Goal: Task Accomplishment & Management: Use online tool/utility

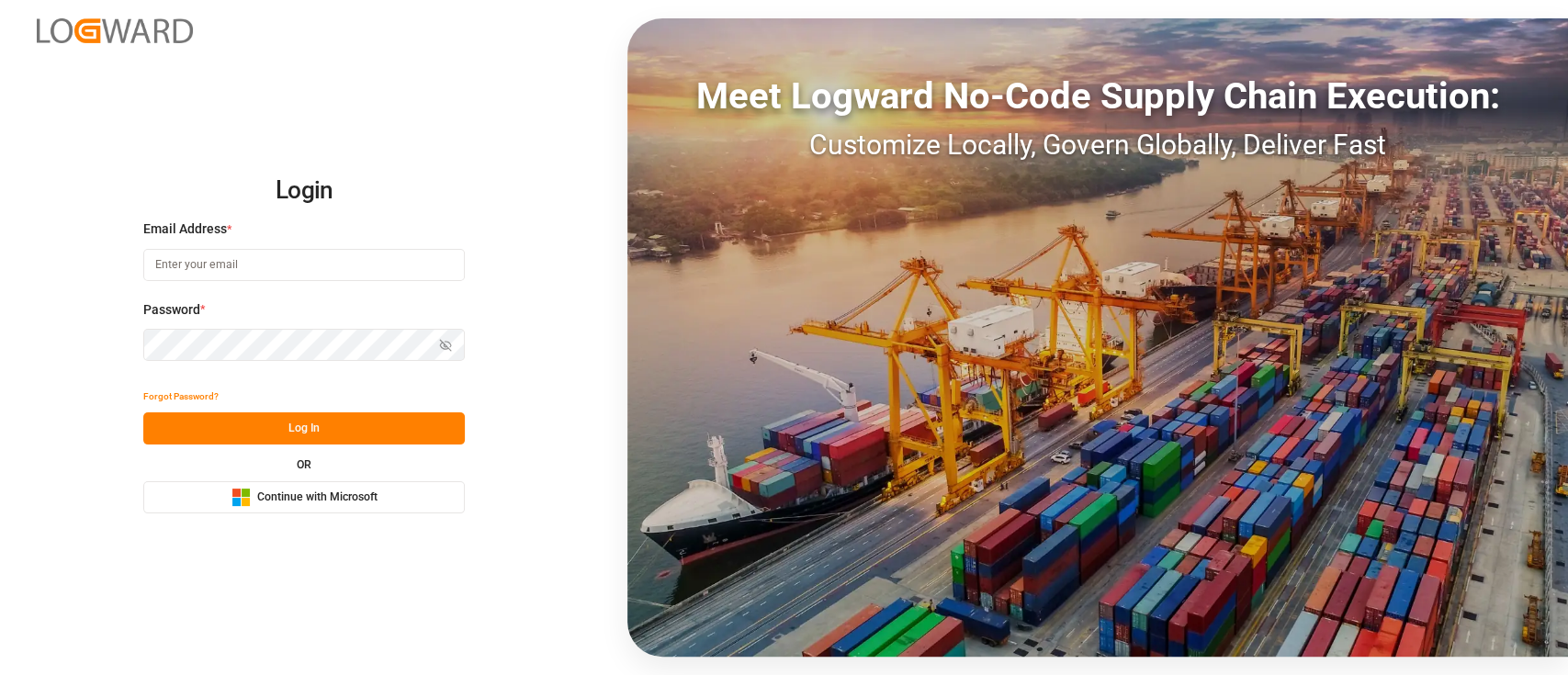
click at [338, 501] on span "Continue with Microsoft" at bounding box center [318, 498] width 120 height 17
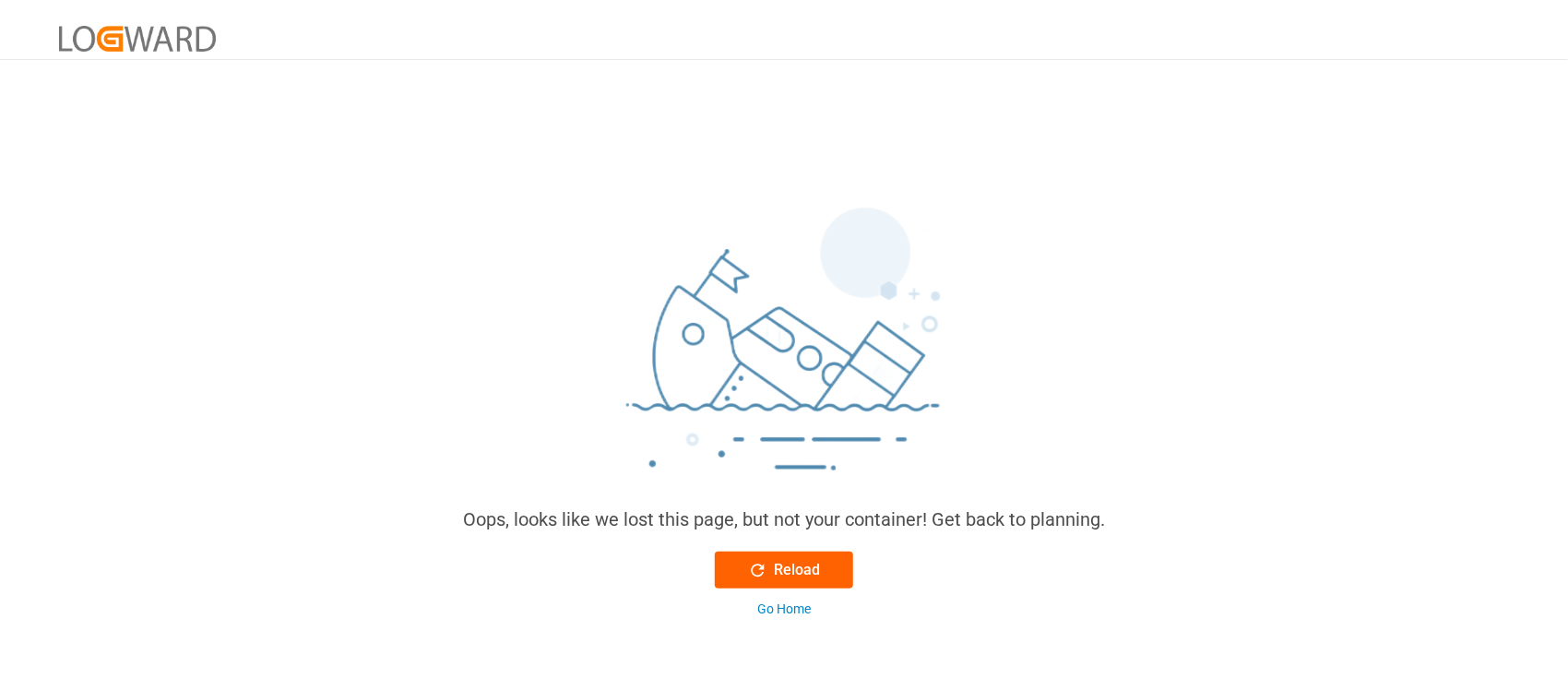
click at [789, 559] on div "Reload" at bounding box center [784, 570] width 72 height 23
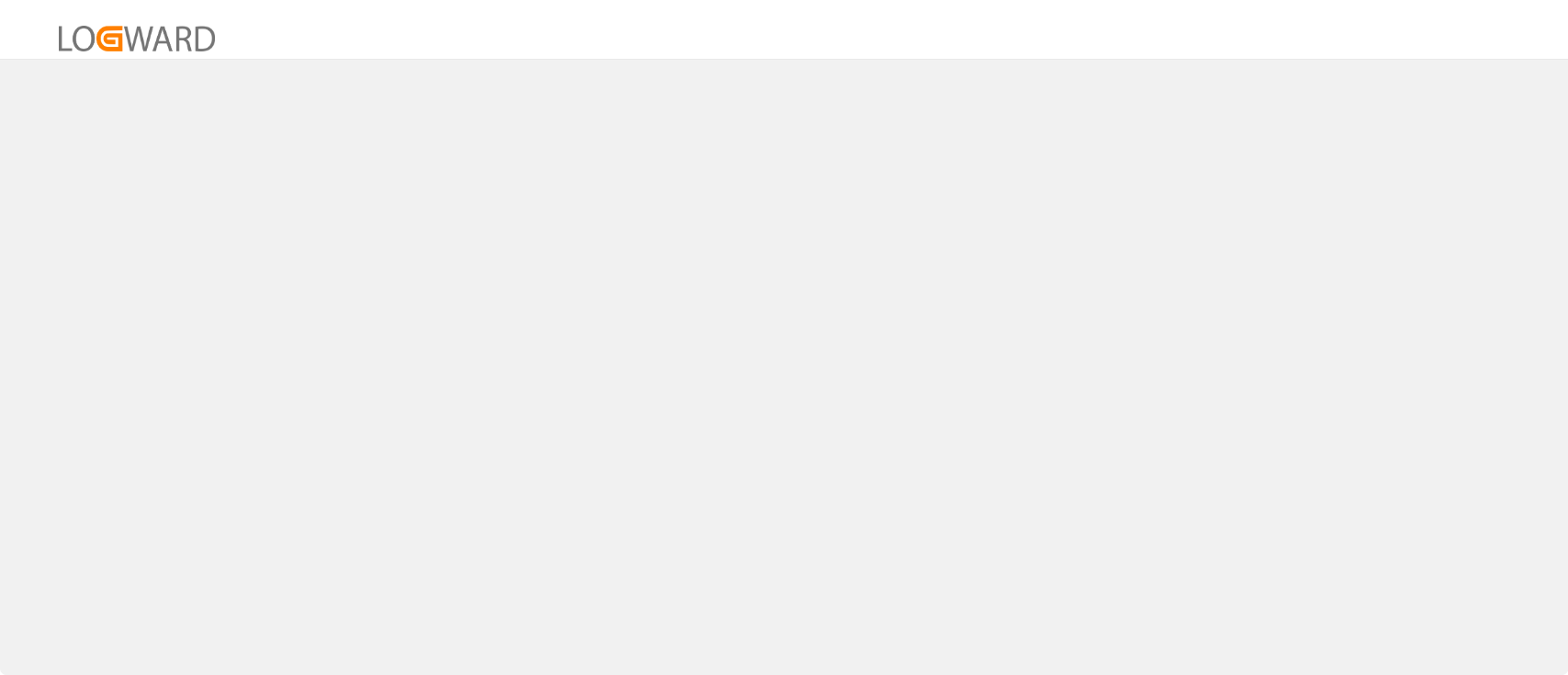
click at [311, 23] on div at bounding box center [784, 29] width 1568 height 59
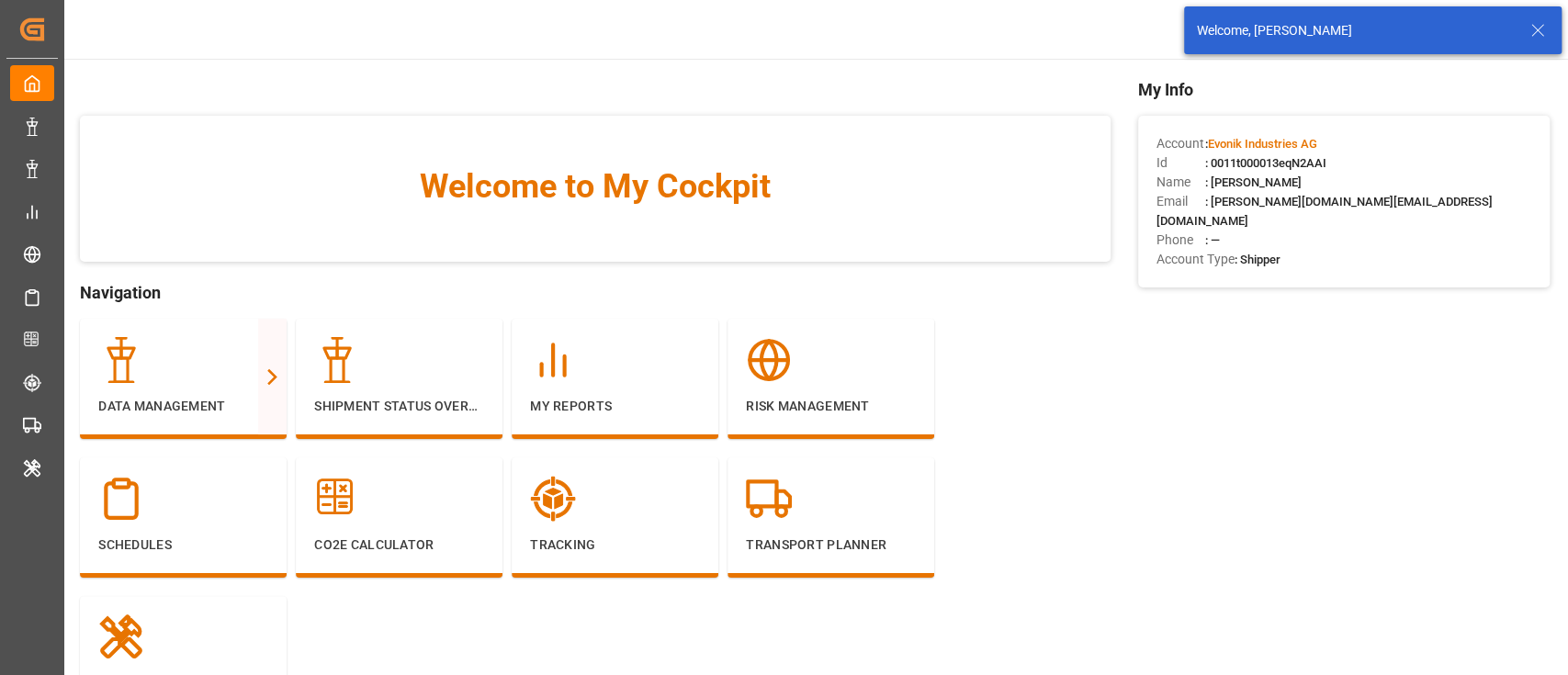
click at [1534, 32] on line at bounding box center [1537, 30] width 11 height 11
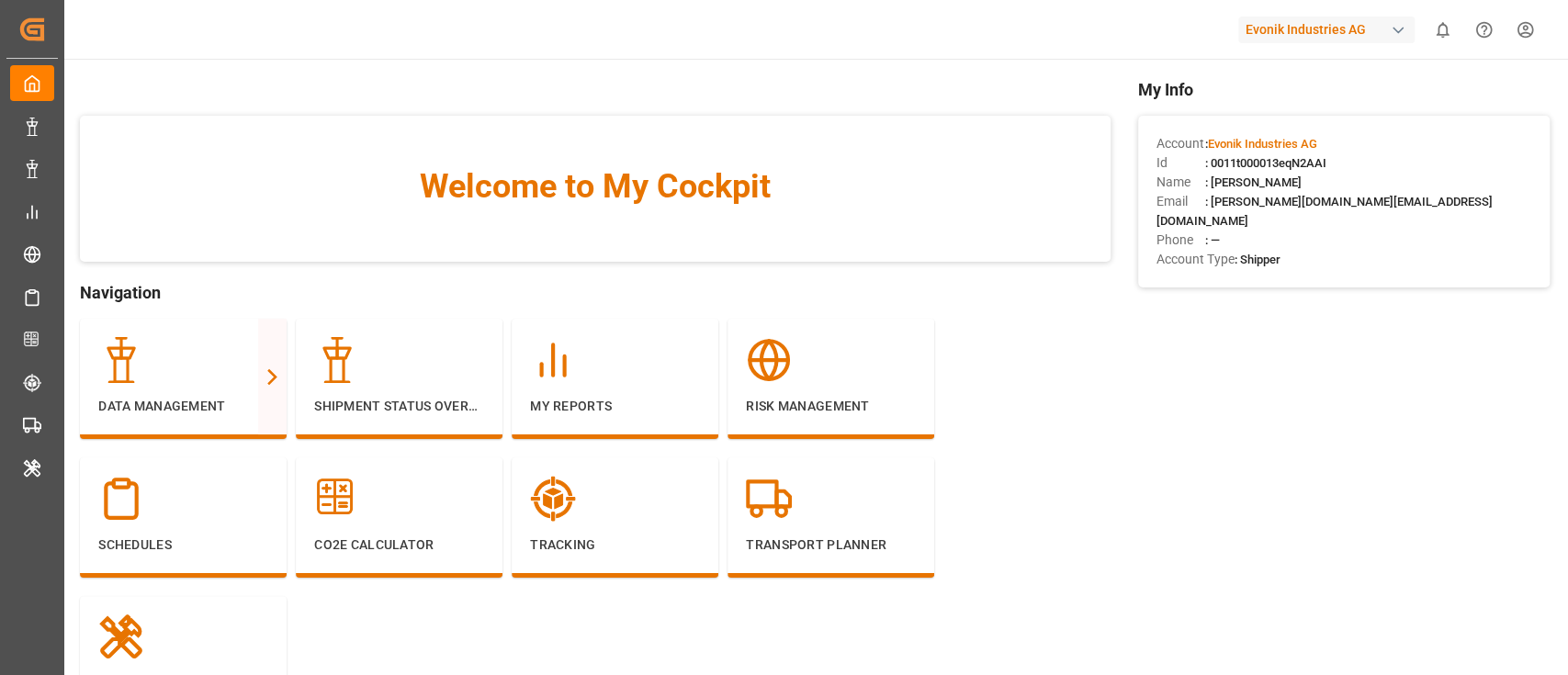
click at [1374, 27] on div "Evonik Industries AG" at bounding box center [1326, 30] width 176 height 26
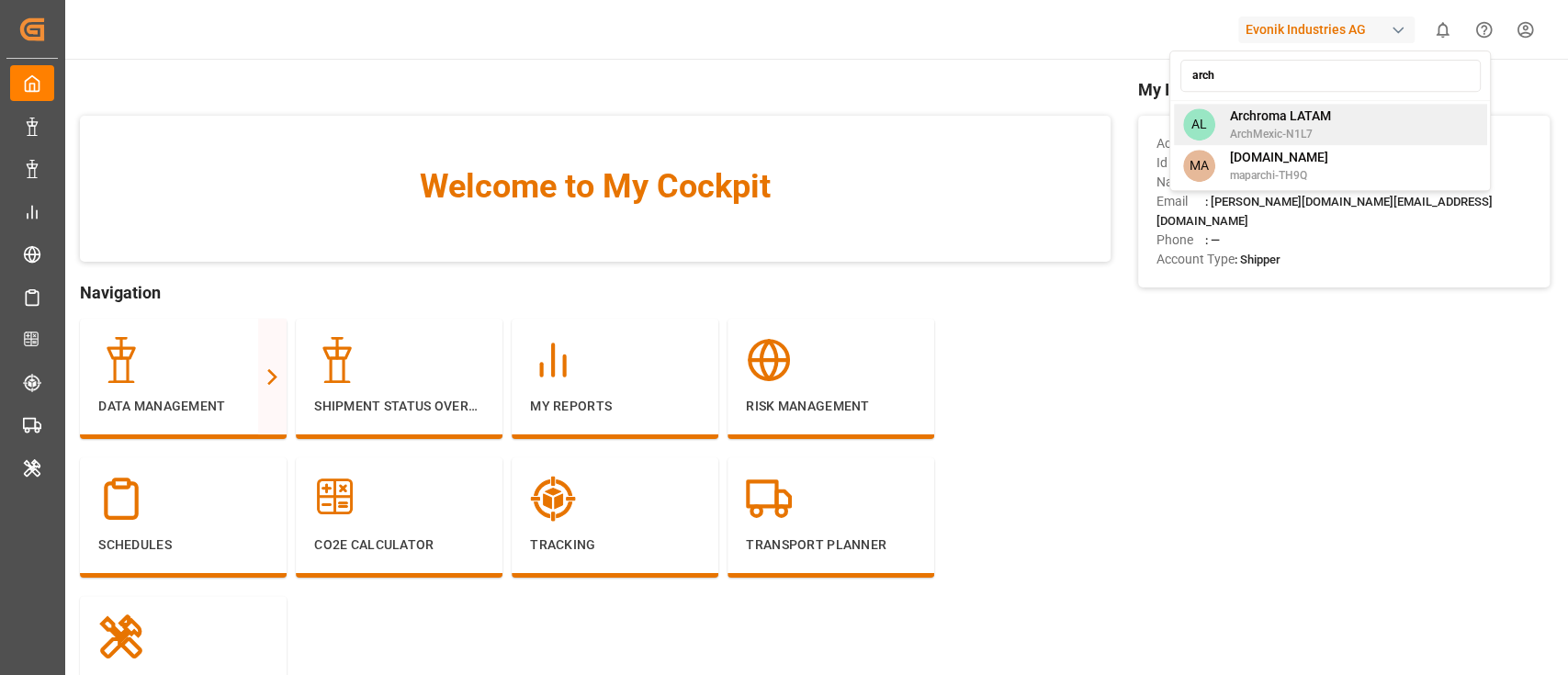
type input "arch"
click at [1367, 112] on div "AL Archroma LATAM ArchMexic-N1L7" at bounding box center [1329, 125] width 313 height 41
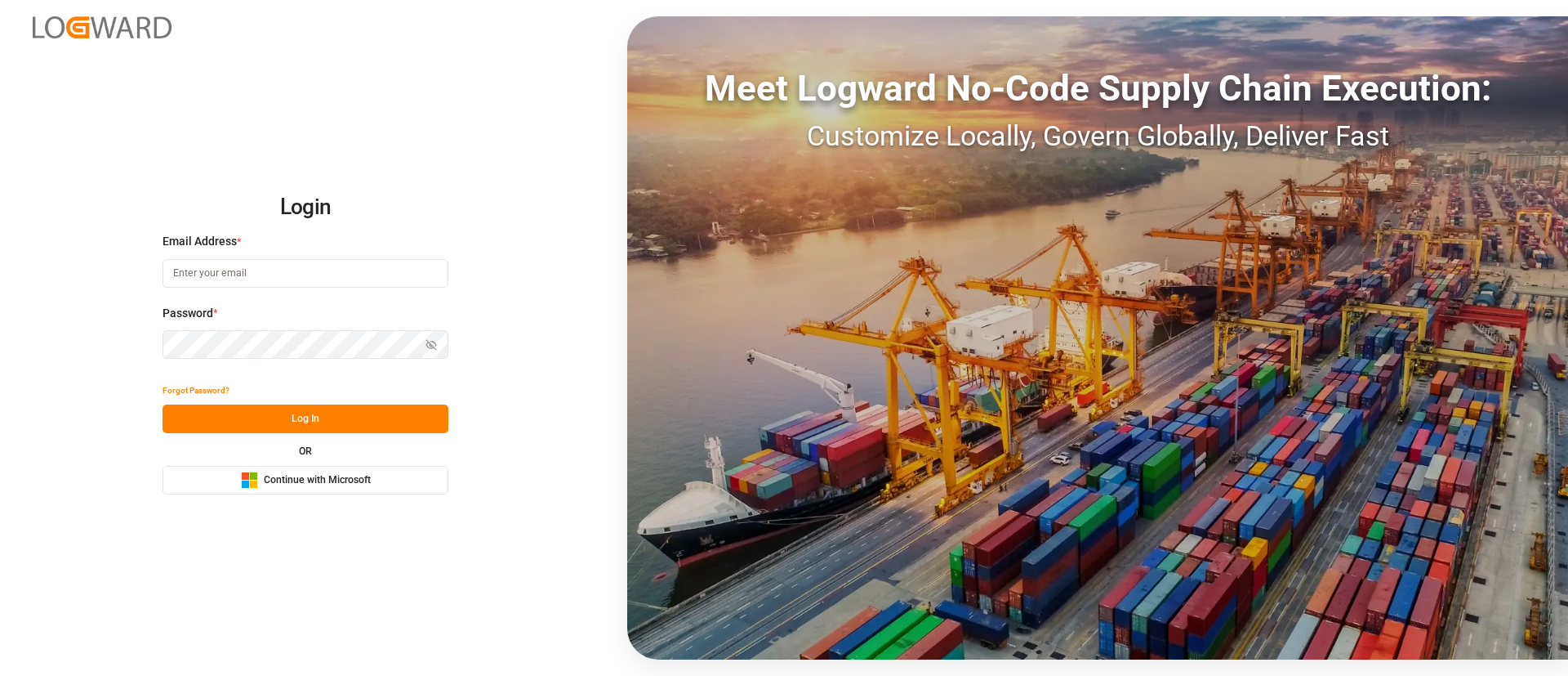
click at [336, 490] on button "Microsoft Logo Continue with Microsoft" at bounding box center [305, 480] width 286 height 28
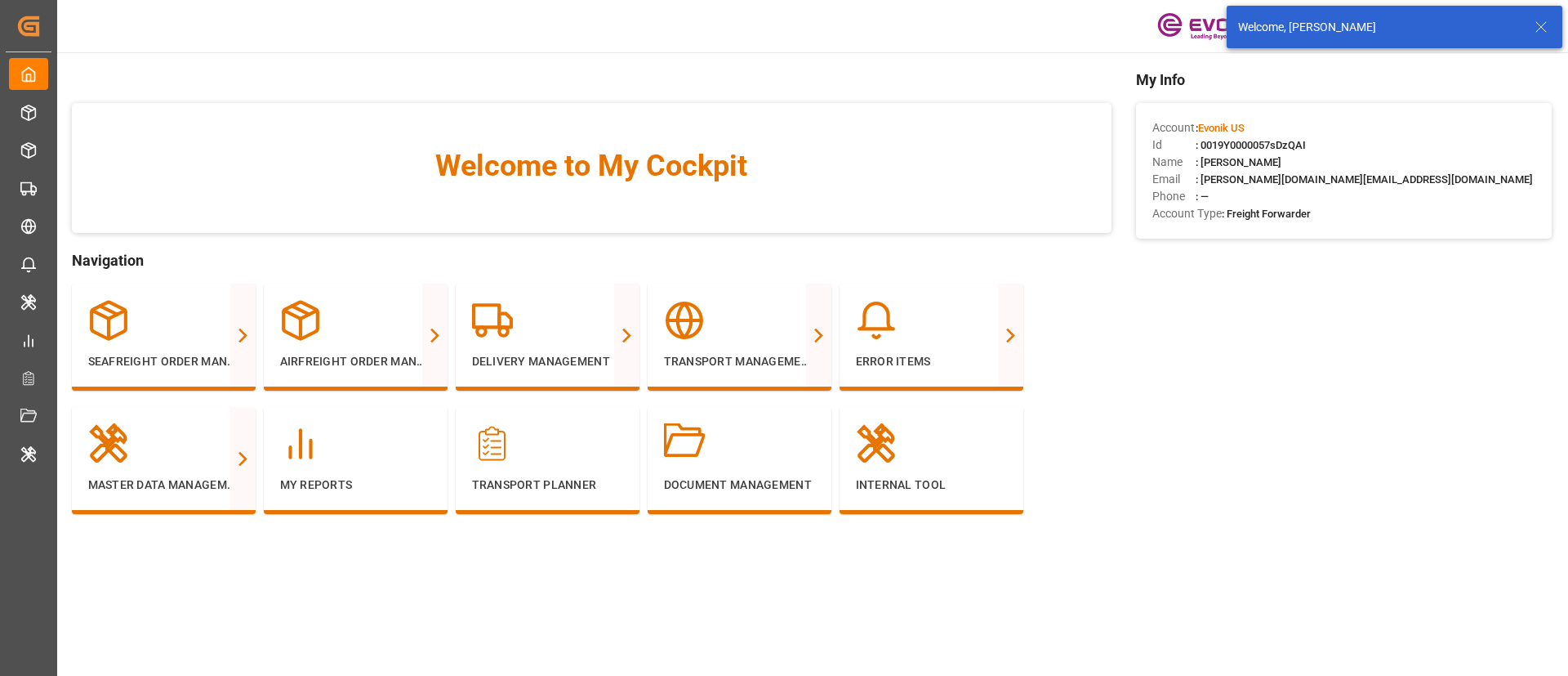
click at [1540, 24] on line at bounding box center [1541, 27] width 10 height 10
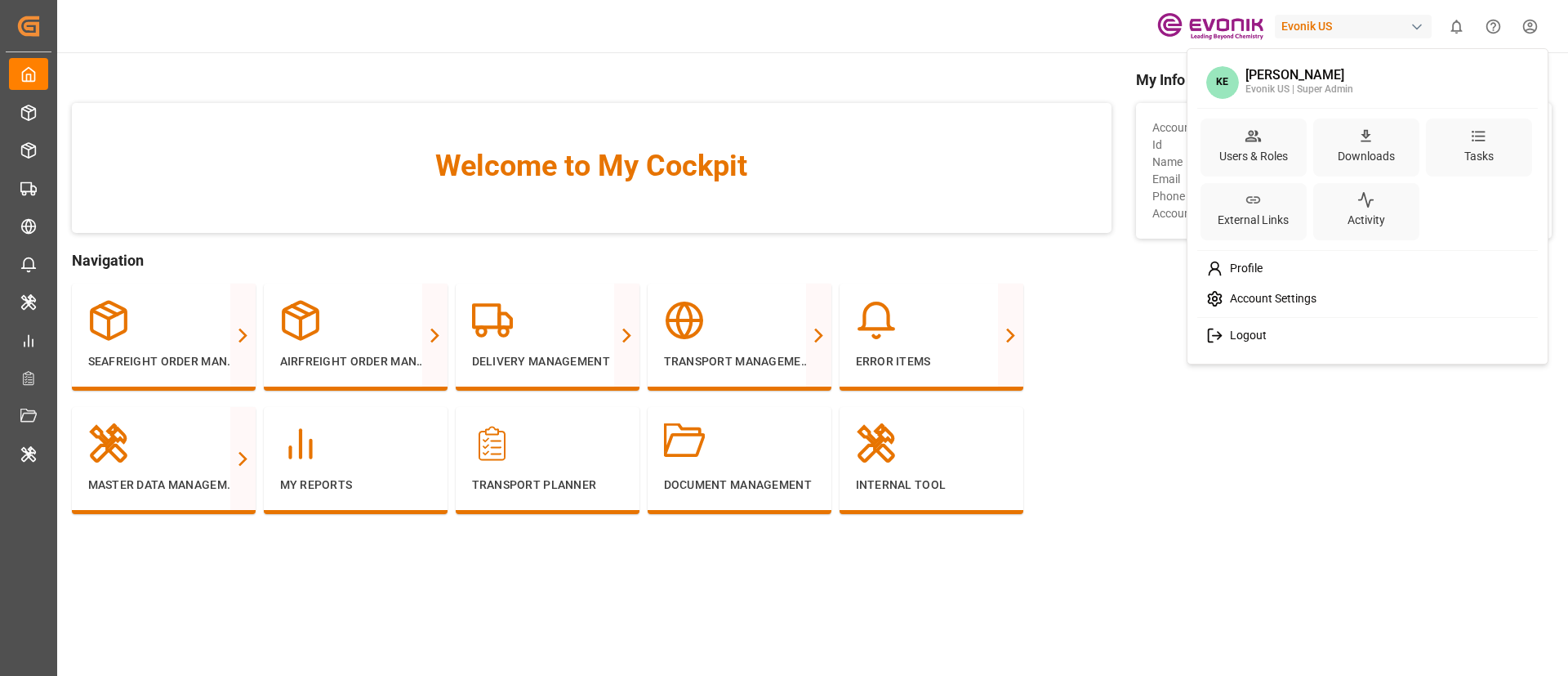
click at [1523, 33] on html "Created by potrace 1.15, written by [PERSON_NAME] [DATE]-[DATE] Created by potr…" at bounding box center [784, 338] width 1568 height 676
click at [187, 326] on html "Created by potrace 1.15, written by [PERSON_NAME] [DATE]-[DATE] Created by potr…" at bounding box center [784, 338] width 1568 height 676
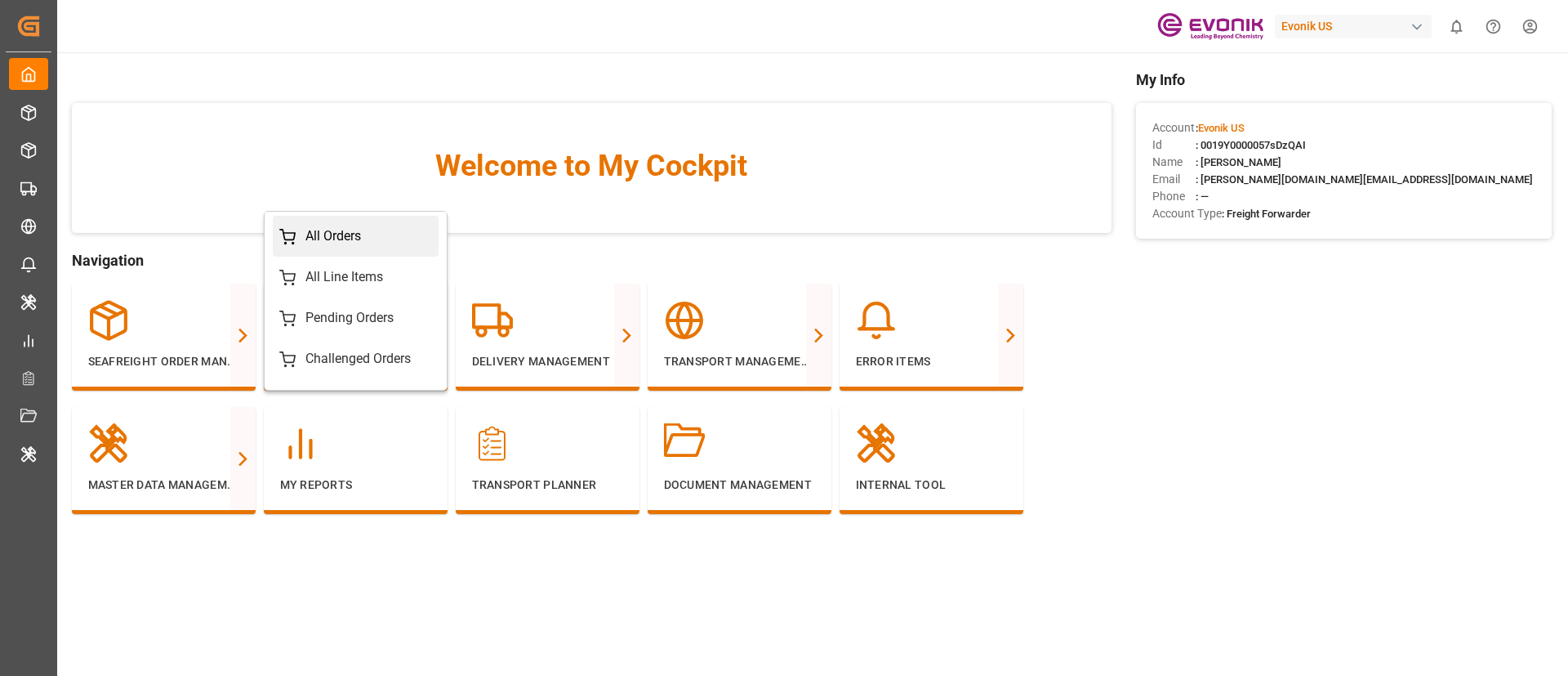
click at [370, 237] on div "All Orders" at bounding box center [355, 237] width 152 height 20
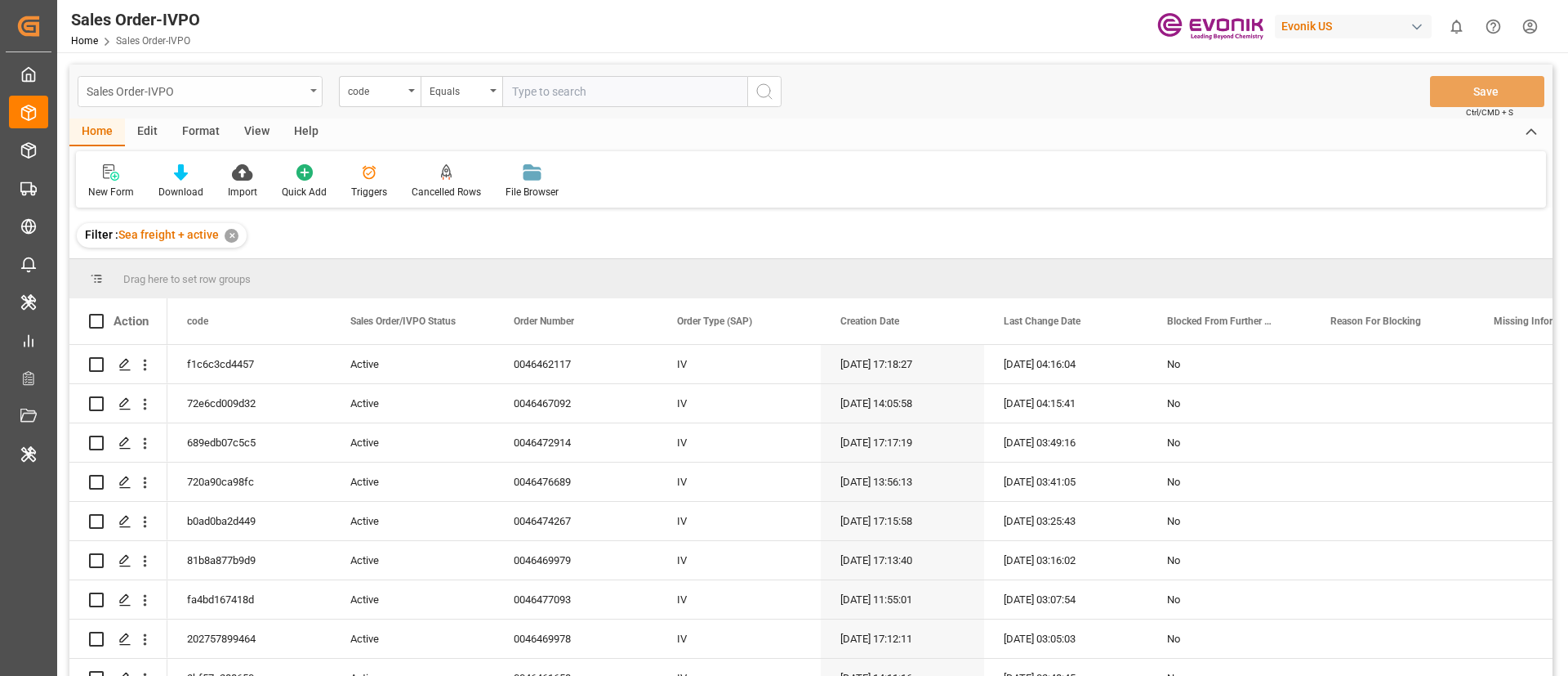
click at [274, 88] on div "Sales Order-IVPO" at bounding box center [196, 90] width 218 height 21
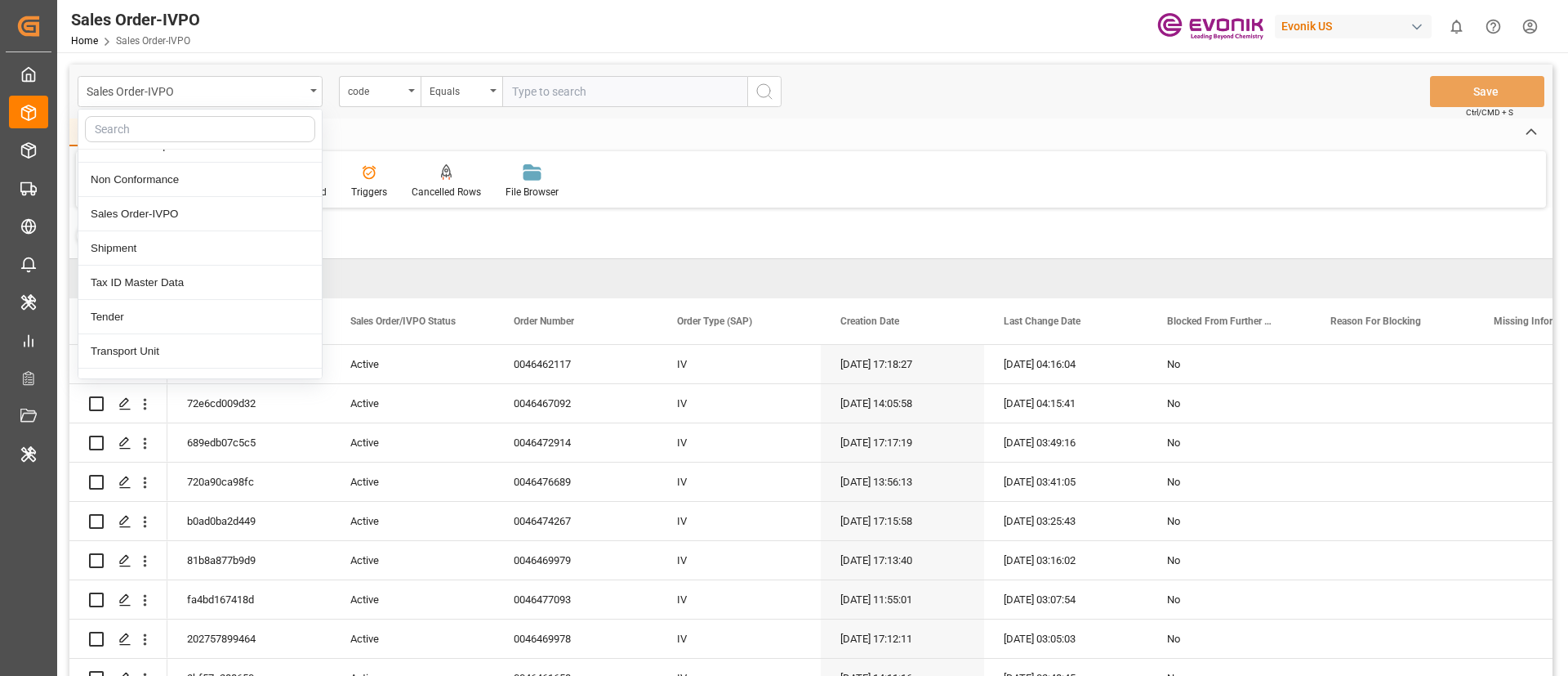
scroll to position [401, 0]
click at [197, 240] on div "Shipment" at bounding box center [200, 246] width 243 height 34
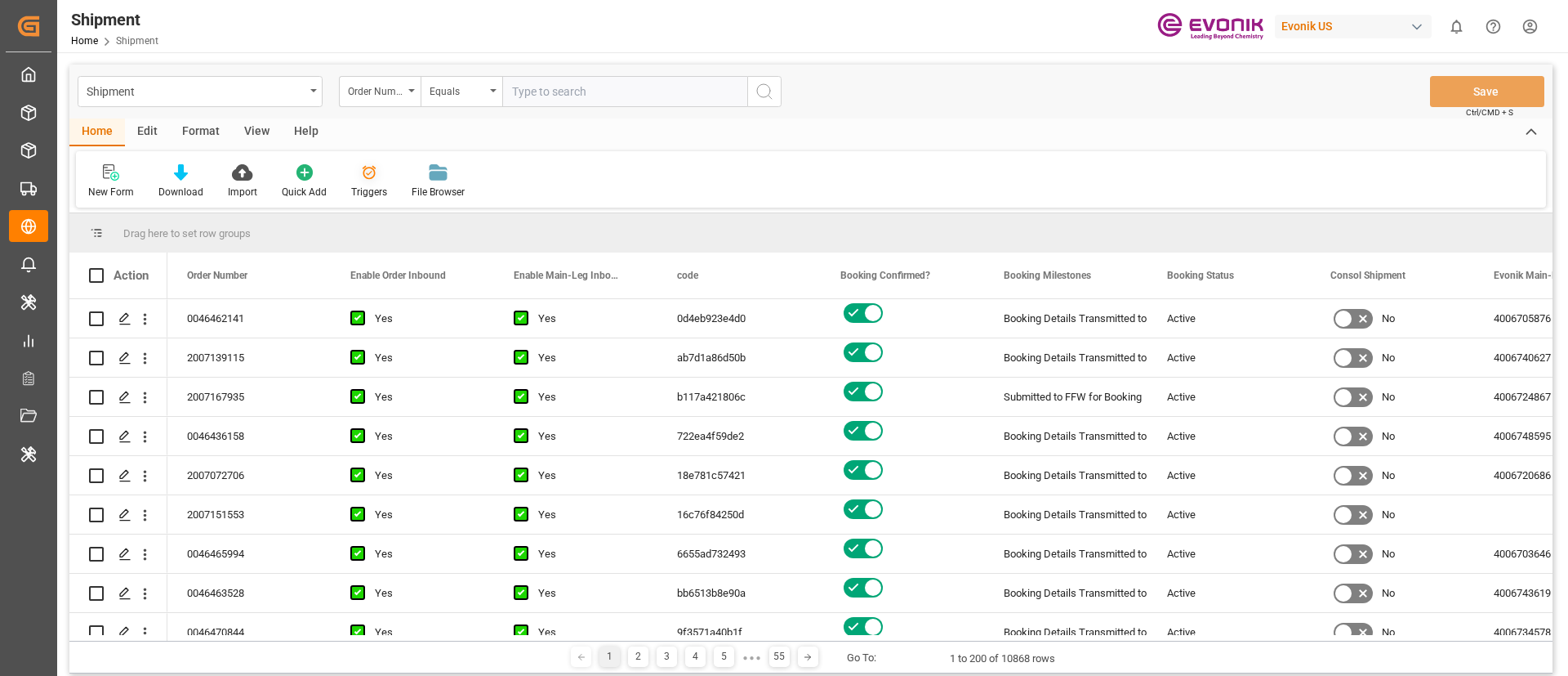
click at [369, 188] on div "Triggers" at bounding box center [369, 193] width 36 height 15
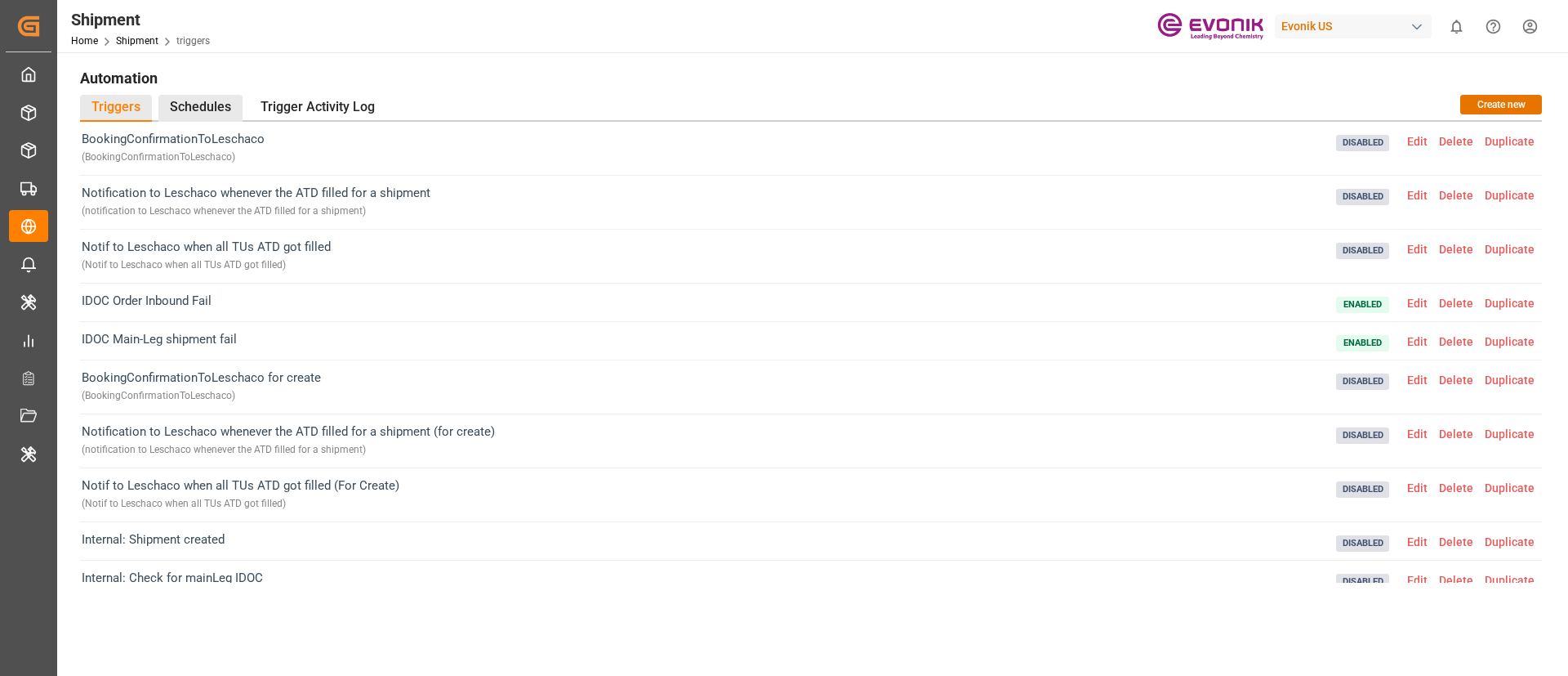
click at [217, 109] on div "Schedules" at bounding box center [200, 108] width 84 height 27
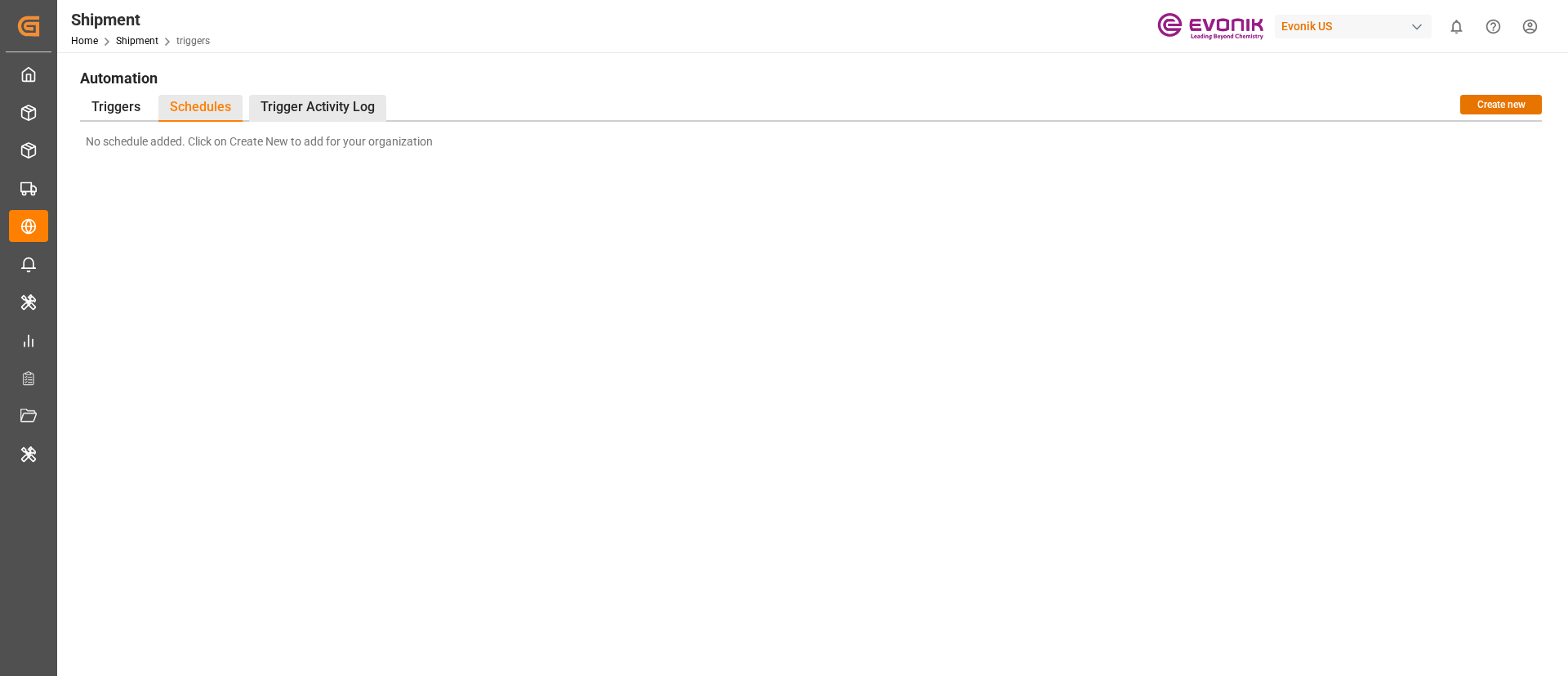
click at [330, 100] on div "Trigger Activity Log" at bounding box center [317, 108] width 137 height 27
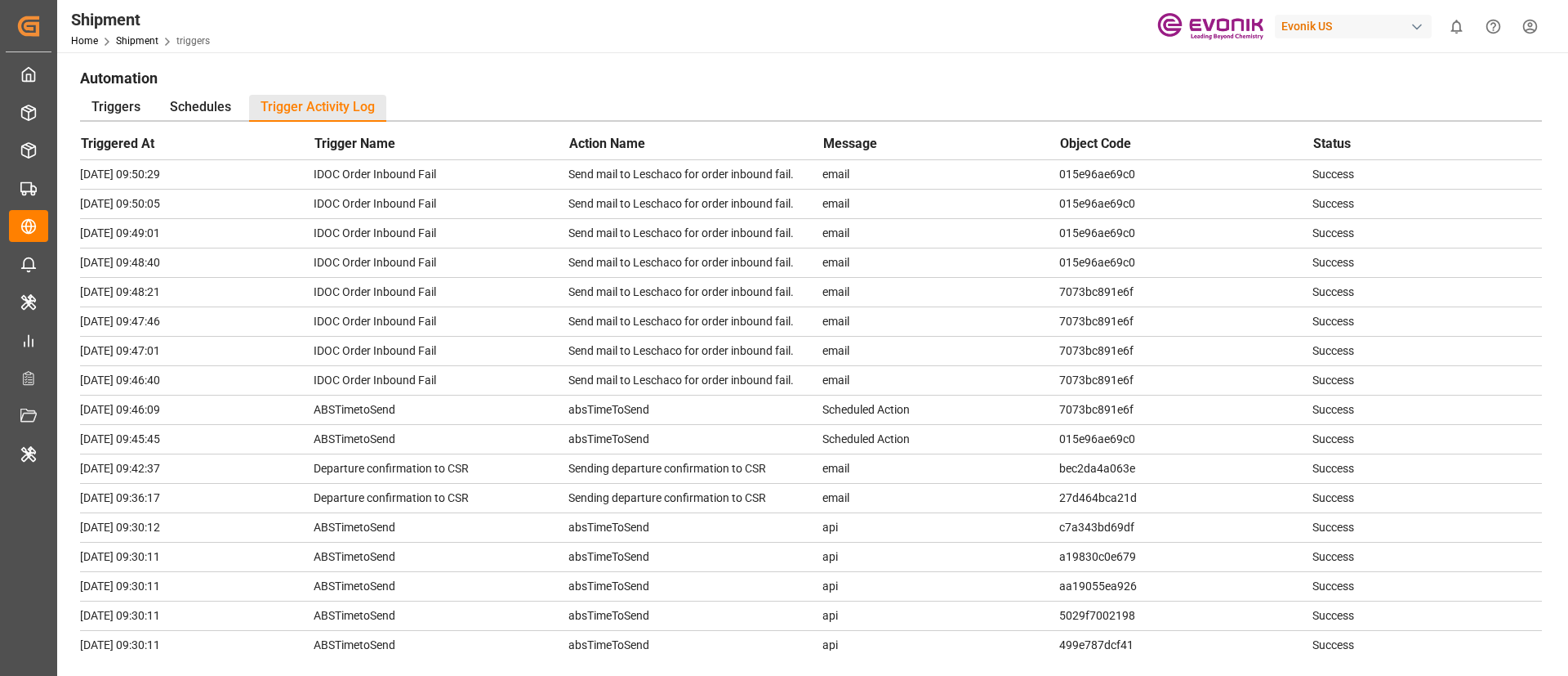
click at [407, 384] on td "IDOC Order Inbound Fail" at bounding box center [441, 379] width 255 height 29
click at [636, 346] on td "Send mail to Leschaco for order inbound fail." at bounding box center [696, 350] width 255 height 29
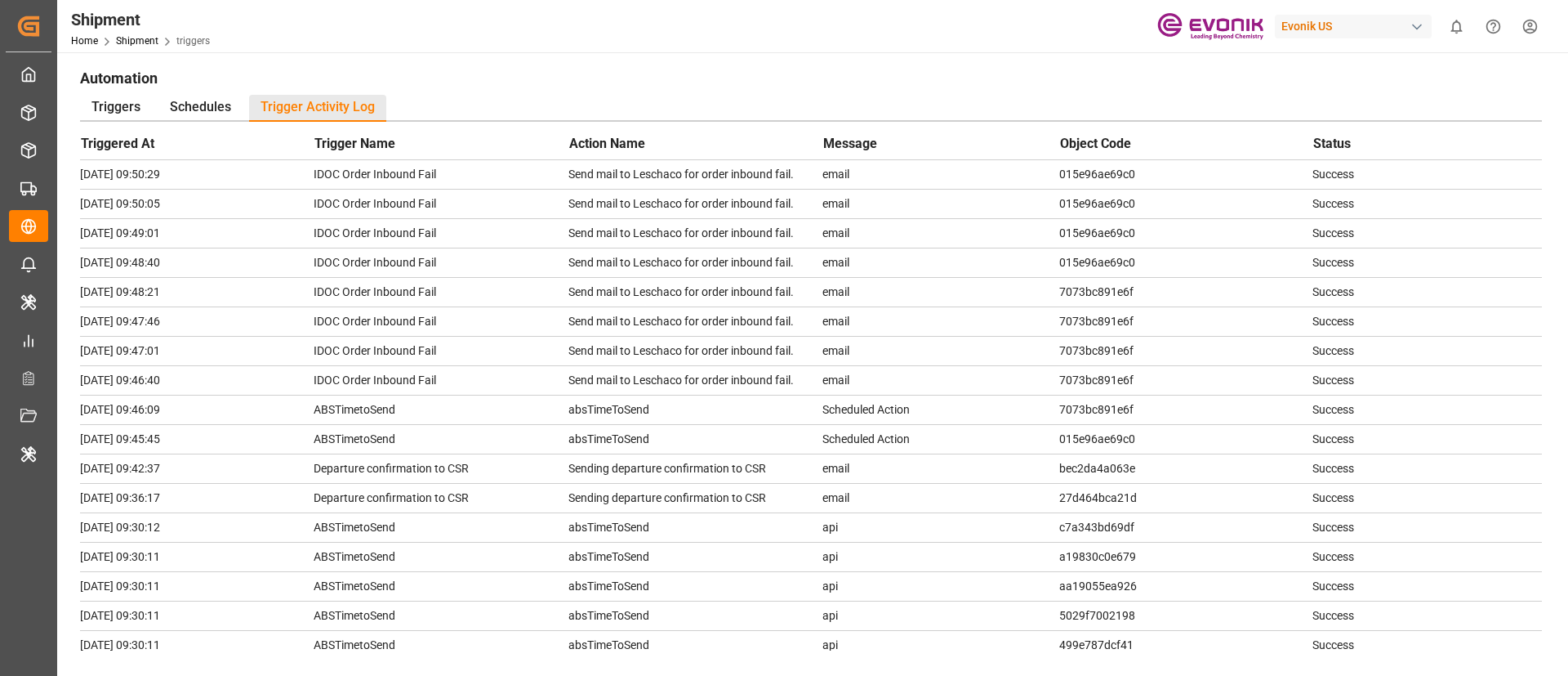
click at [770, 324] on td "Send mail to Leschaco for order inbound fail." at bounding box center [696, 321] width 255 height 29
click at [1110, 298] on td "7073bc891e6f" at bounding box center [1186, 291] width 253 height 29
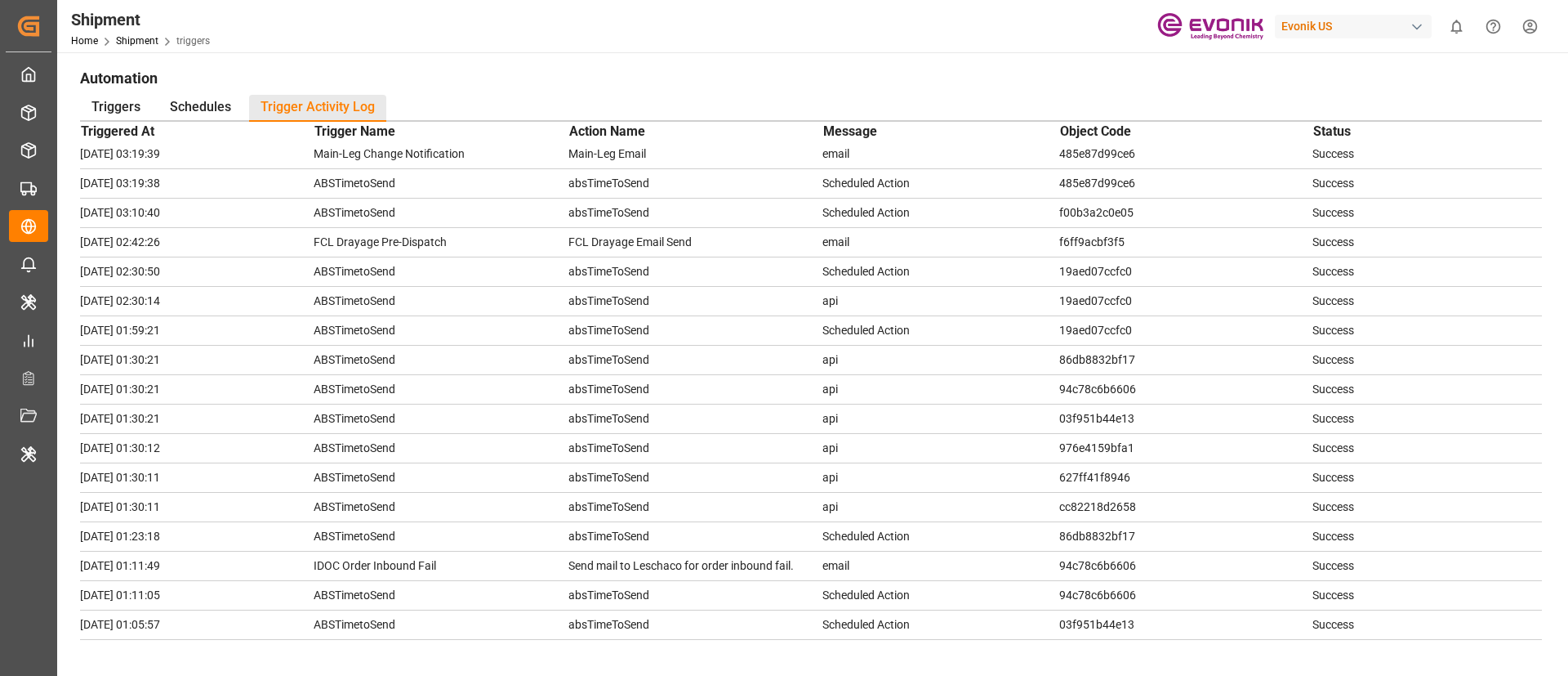
scroll to position [234, 0]
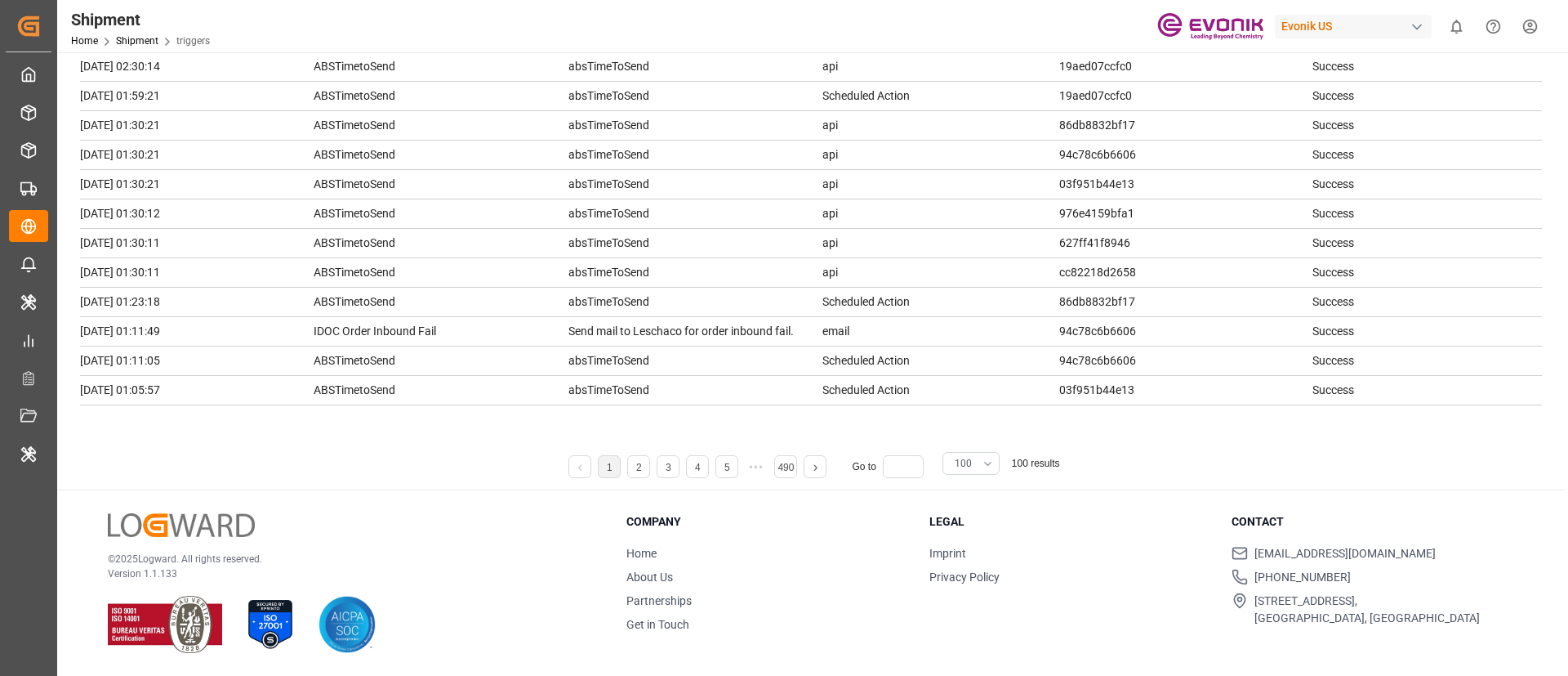
click at [967, 468] on span "100" at bounding box center [963, 463] width 17 height 15
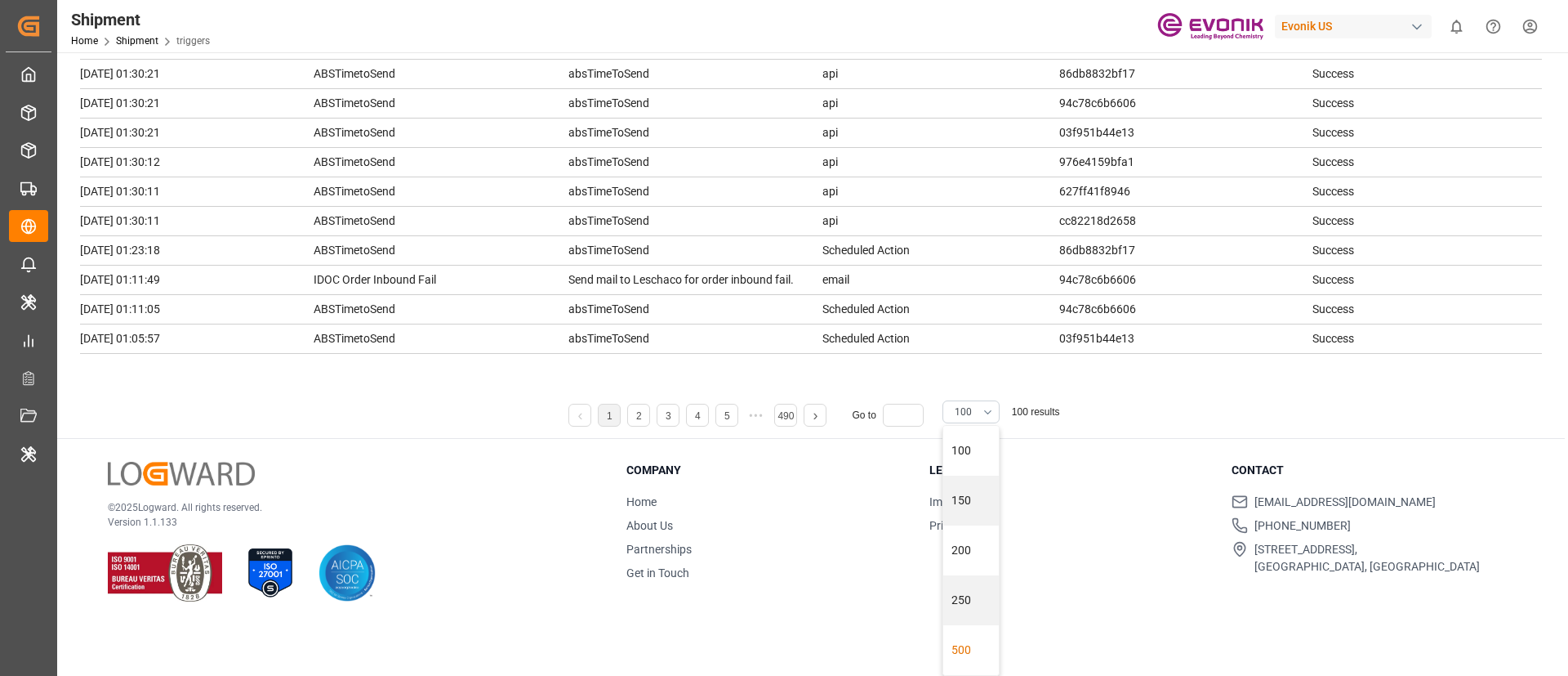
click at [980, 648] on div "500" at bounding box center [971, 650] width 56 height 50
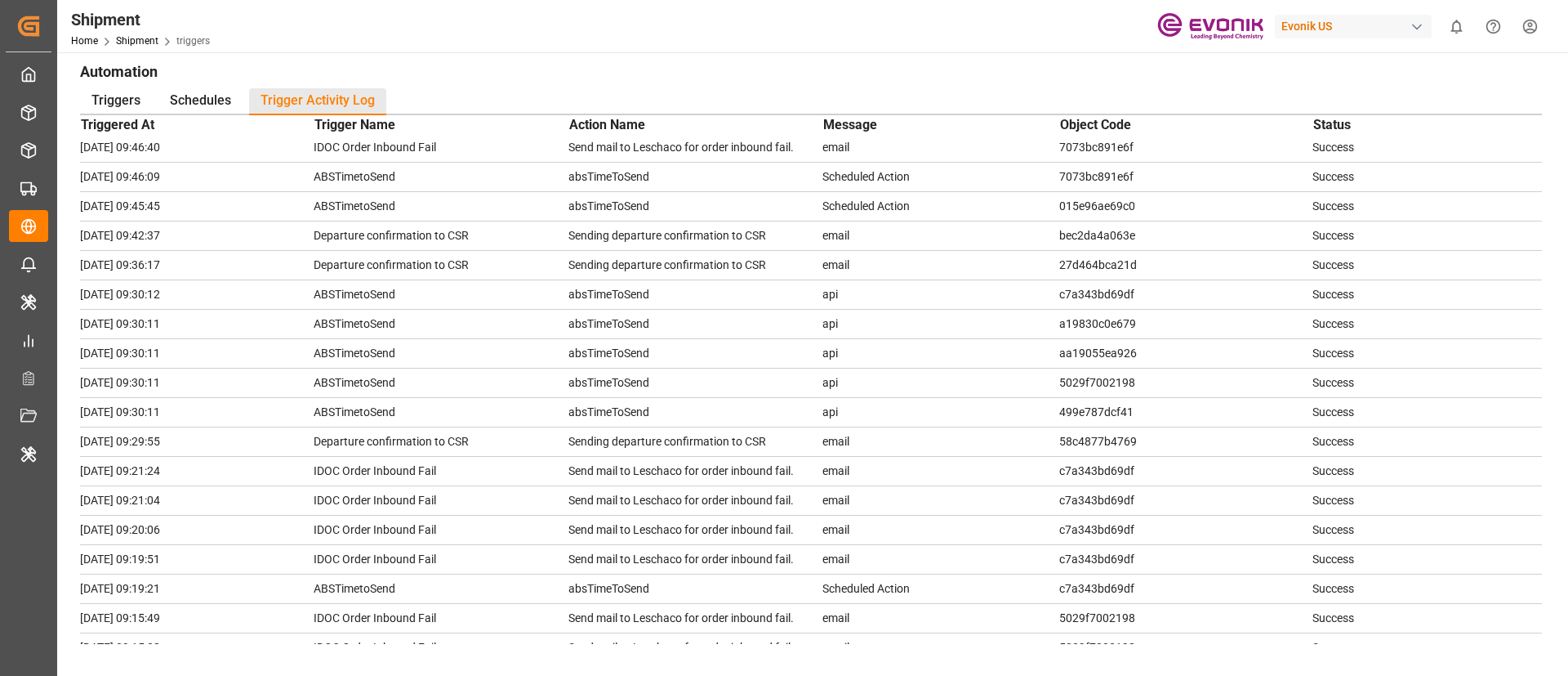
scroll to position [0, 0]
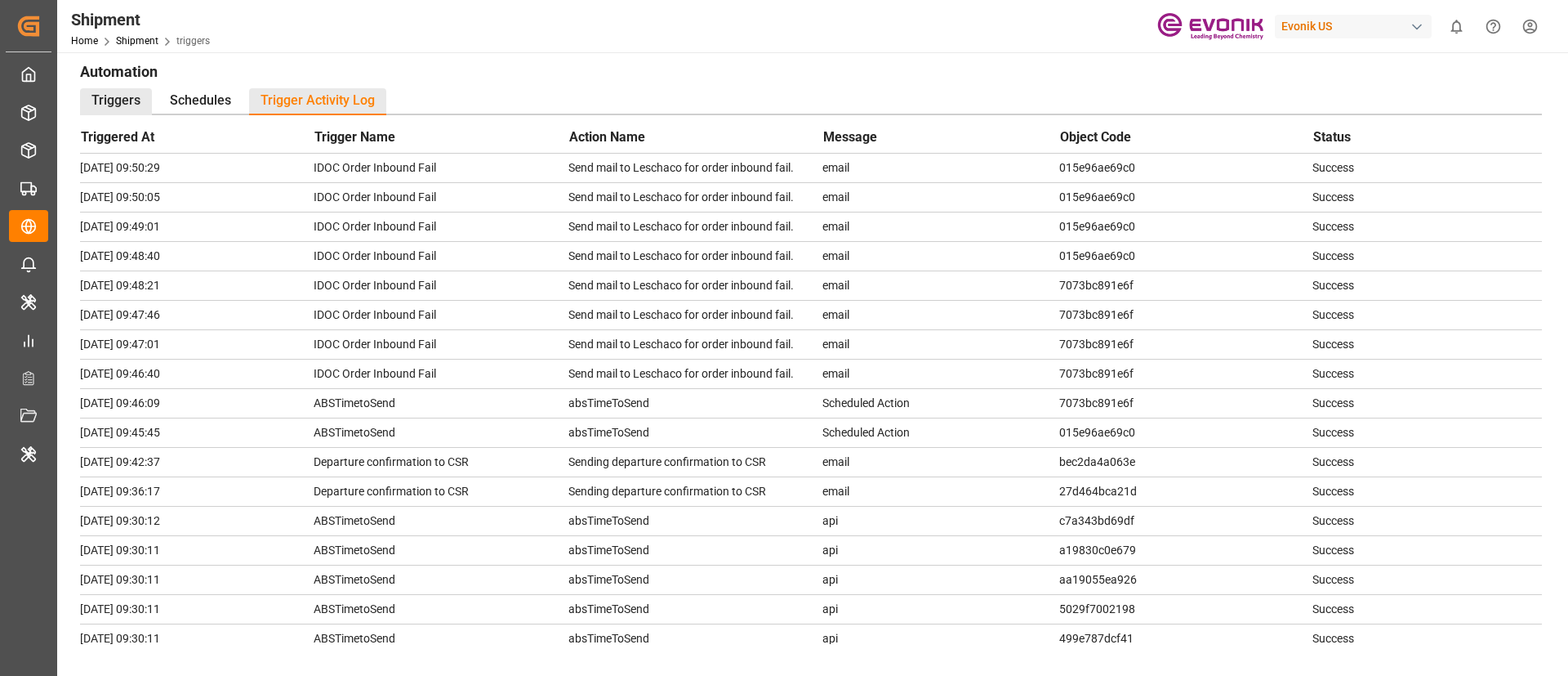
click at [117, 102] on div "Triggers" at bounding box center [116, 102] width 72 height 27
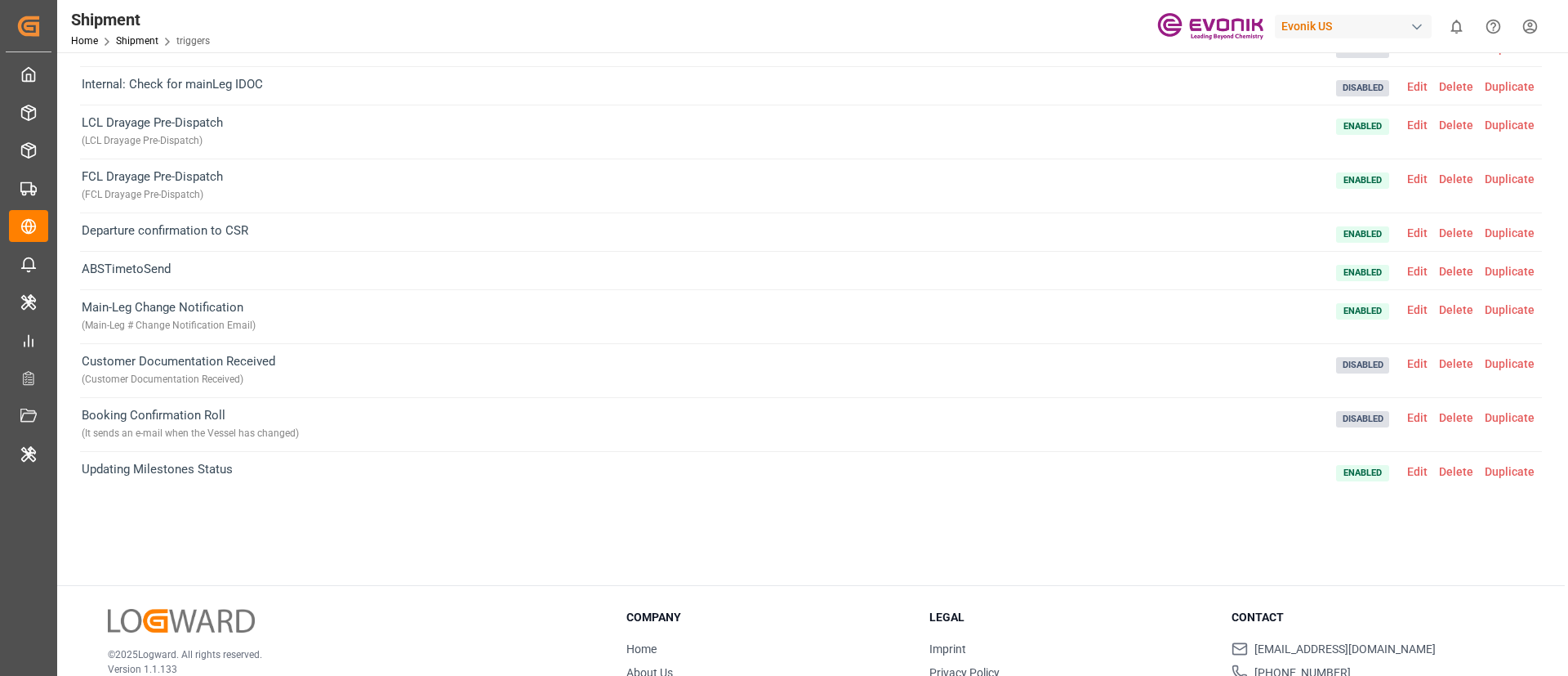
scroll to position [83, 0]
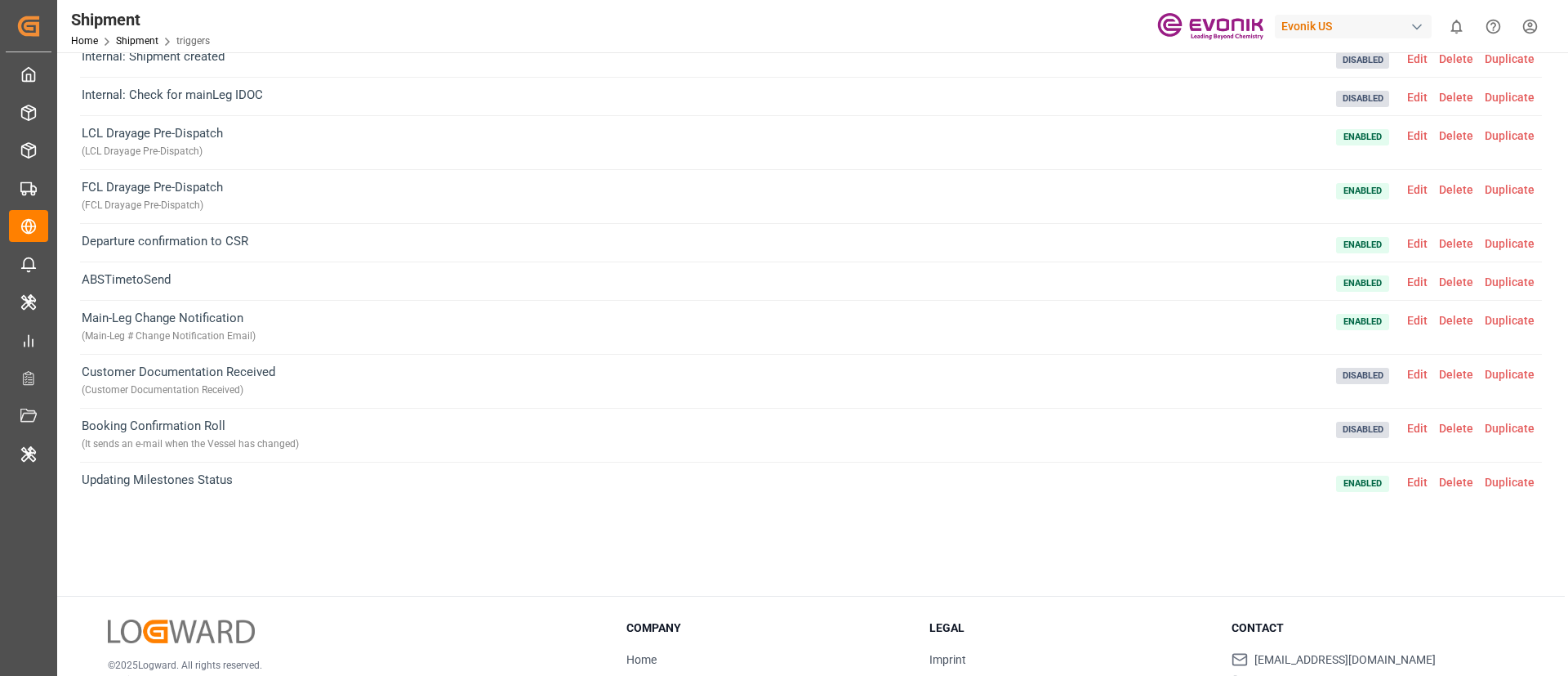
click at [1416, 477] on span "Edit" at bounding box center [1417, 483] width 32 height 13
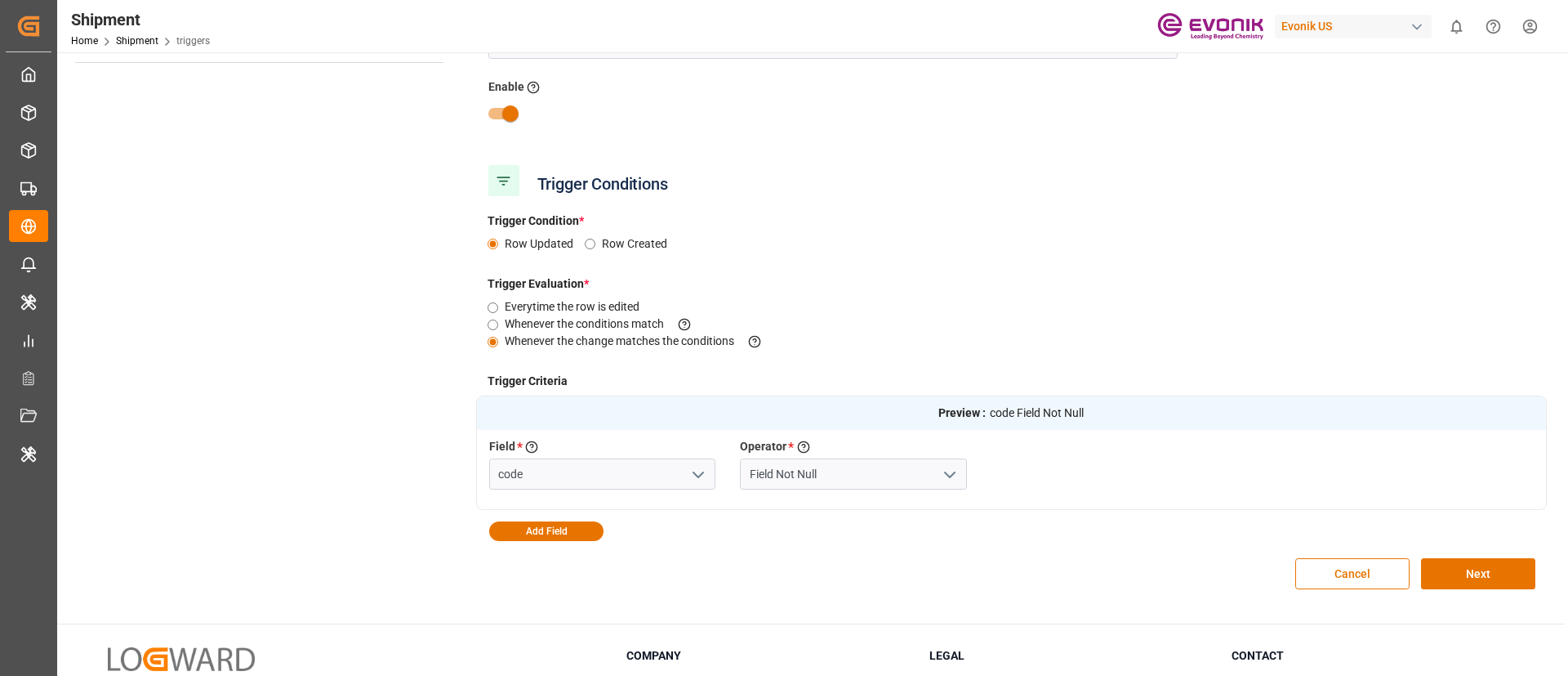
scroll to position [0, 0]
